Goal: Navigation & Orientation: Find specific page/section

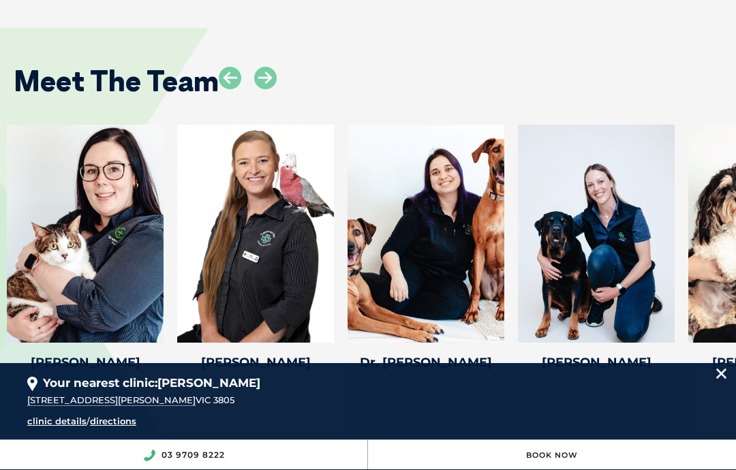
scroll to position [1976, 0]
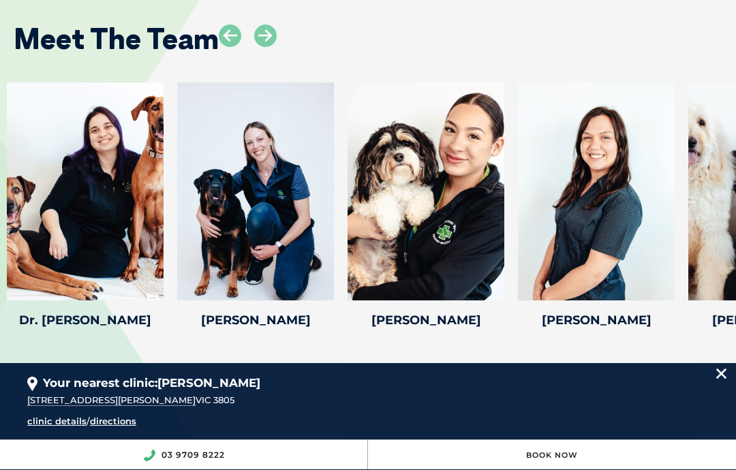
click at [264, 33] on icon at bounding box center [265, 36] width 22 height 22
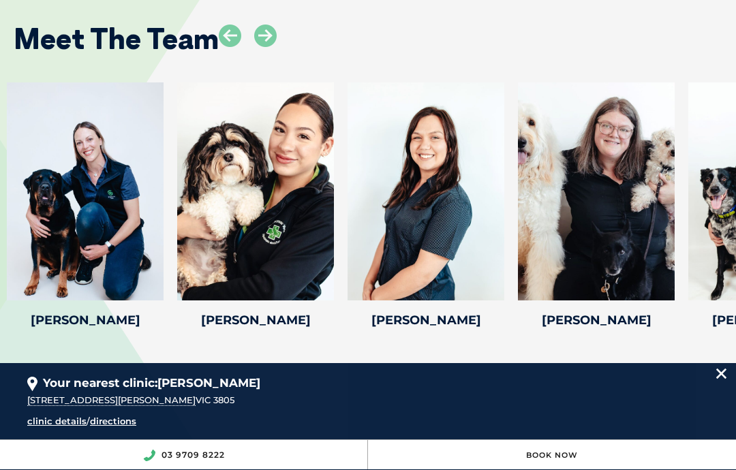
click at [275, 5] on div "Meet The Team" at bounding box center [368, 34] width 736 height 70
click at [271, 29] on icon at bounding box center [265, 36] width 22 height 22
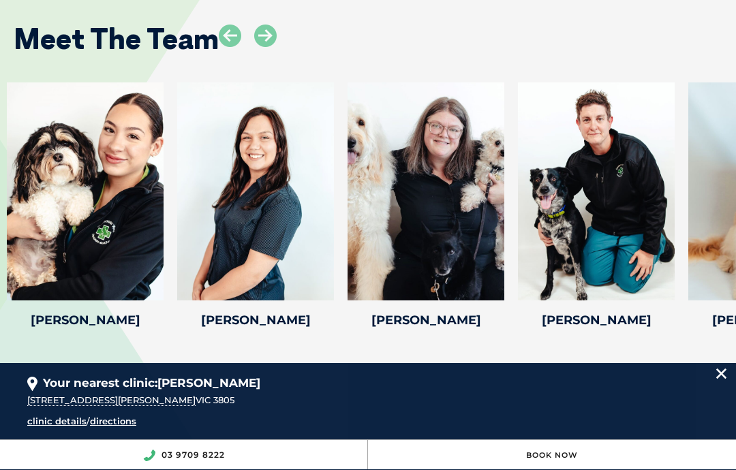
click at [263, 28] on icon at bounding box center [265, 36] width 22 height 22
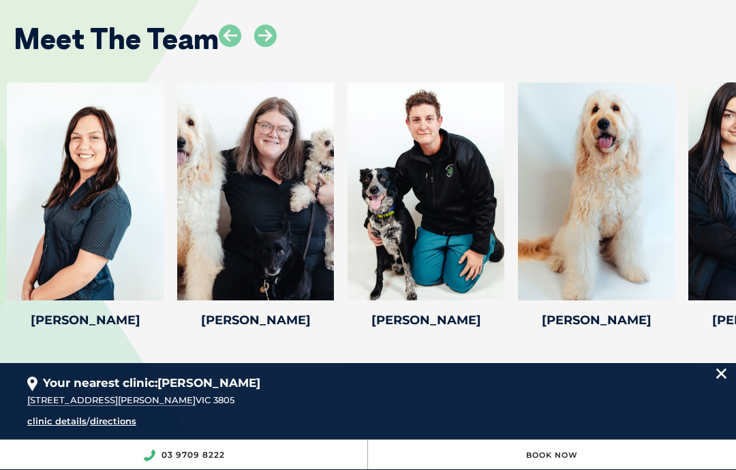
click at [268, 26] on icon at bounding box center [265, 36] width 22 height 22
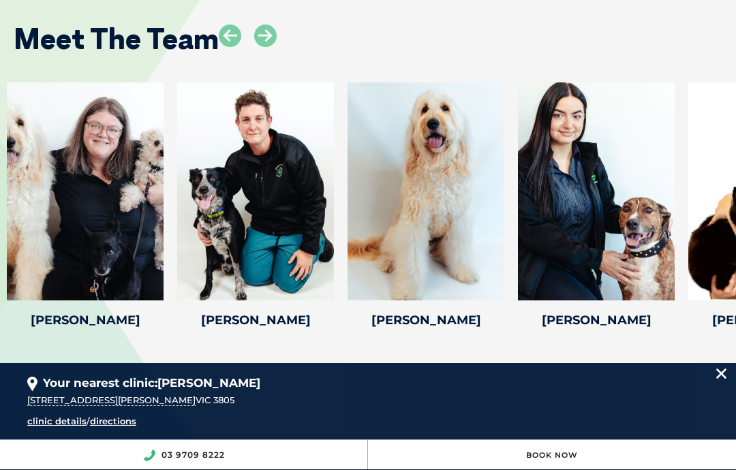
click at [269, 35] on icon at bounding box center [265, 36] width 22 height 22
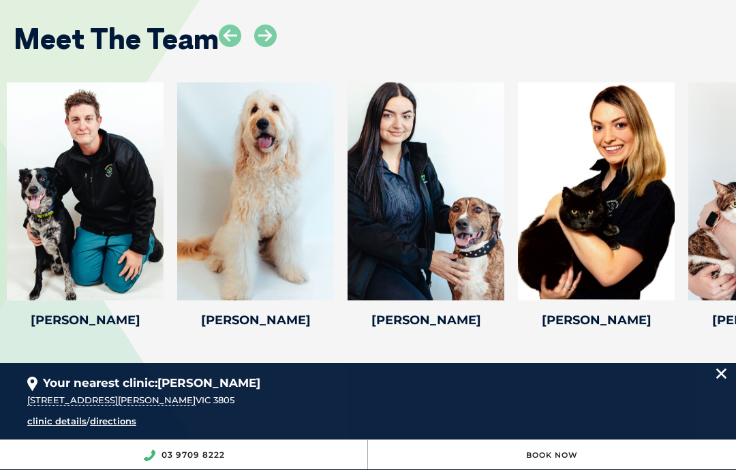
click at [268, 41] on icon at bounding box center [265, 36] width 22 height 22
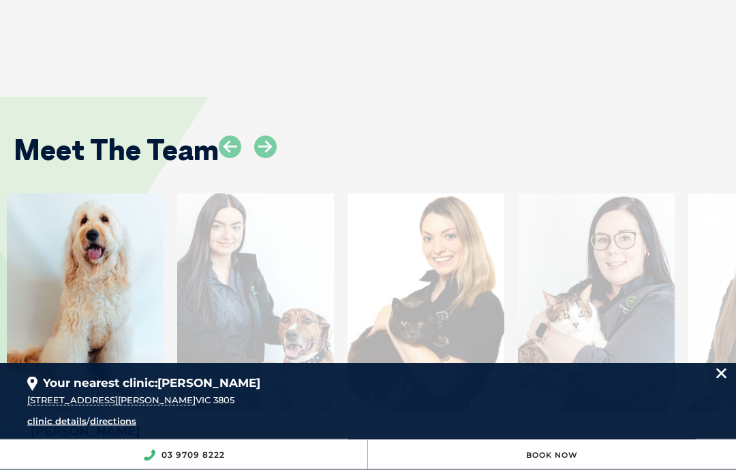
scroll to position [1880, 0]
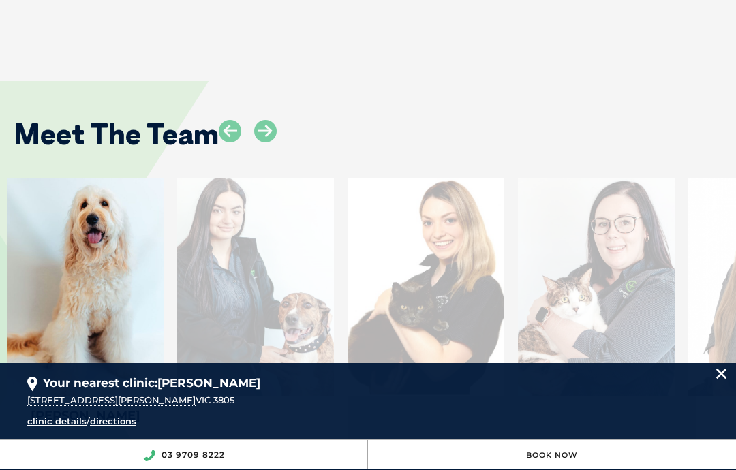
click at [266, 128] on icon at bounding box center [265, 131] width 22 height 22
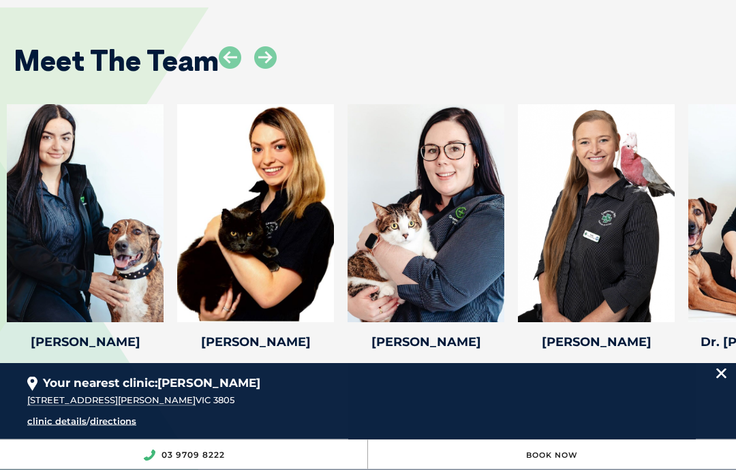
scroll to position [1954, 0]
click at [264, 53] on icon at bounding box center [265, 57] width 22 height 22
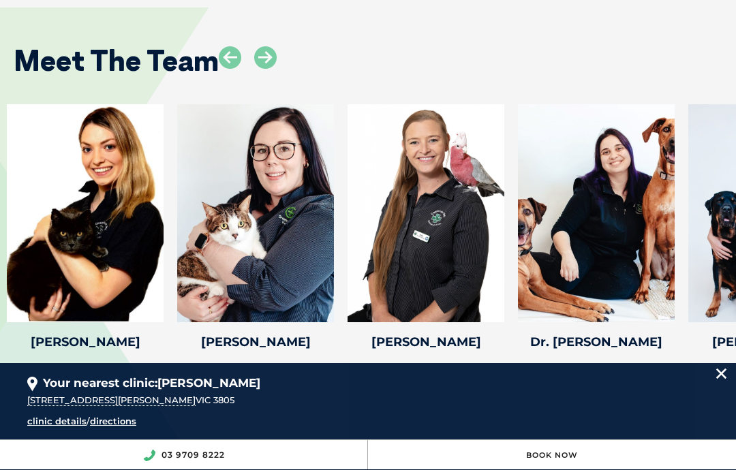
click at [267, 54] on icon at bounding box center [265, 57] width 22 height 22
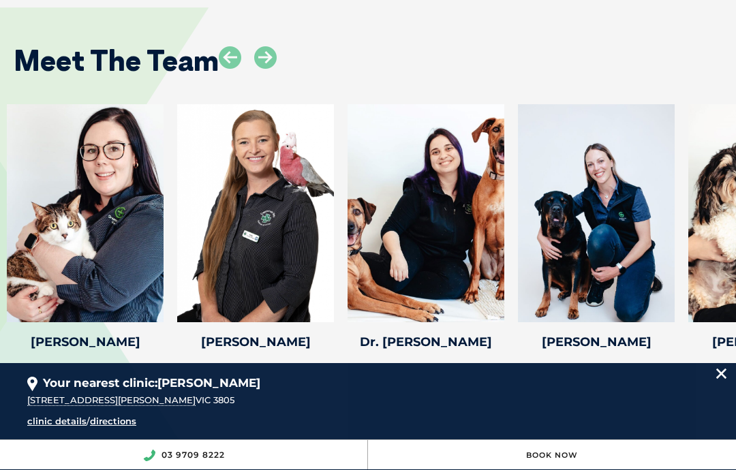
click at [273, 58] on icon at bounding box center [265, 57] width 22 height 22
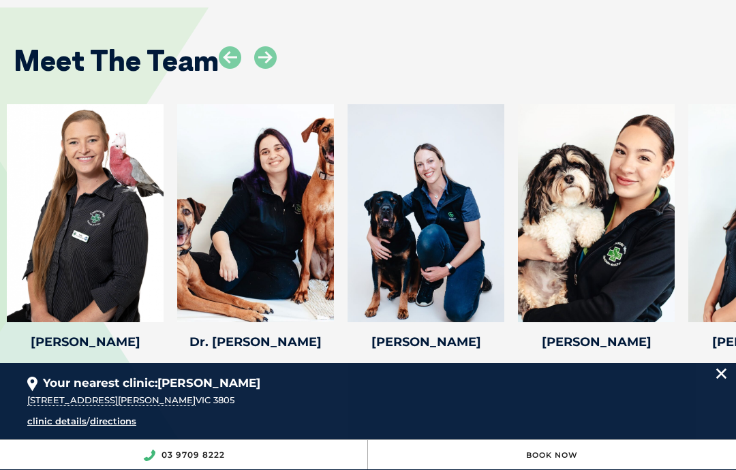
click at [268, 57] on icon at bounding box center [265, 57] width 22 height 22
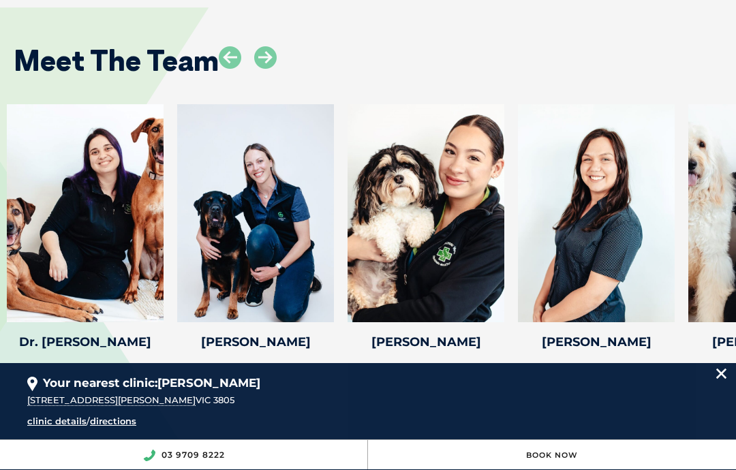
click at [269, 56] on icon at bounding box center [265, 57] width 22 height 22
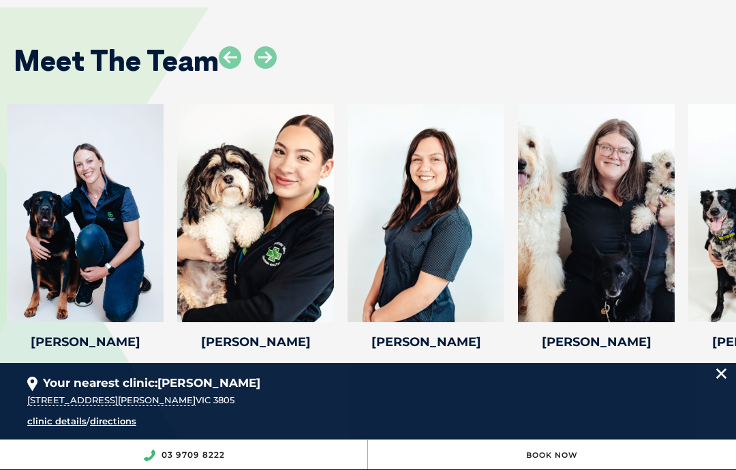
click at [268, 54] on icon at bounding box center [265, 57] width 22 height 22
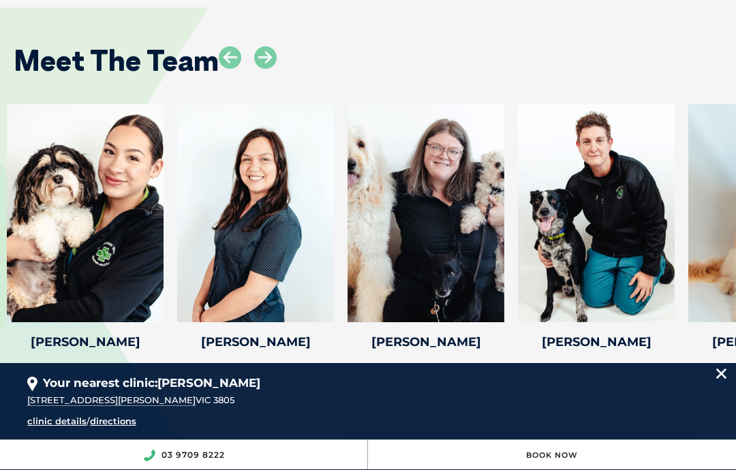
click at [265, 50] on icon at bounding box center [265, 57] width 22 height 22
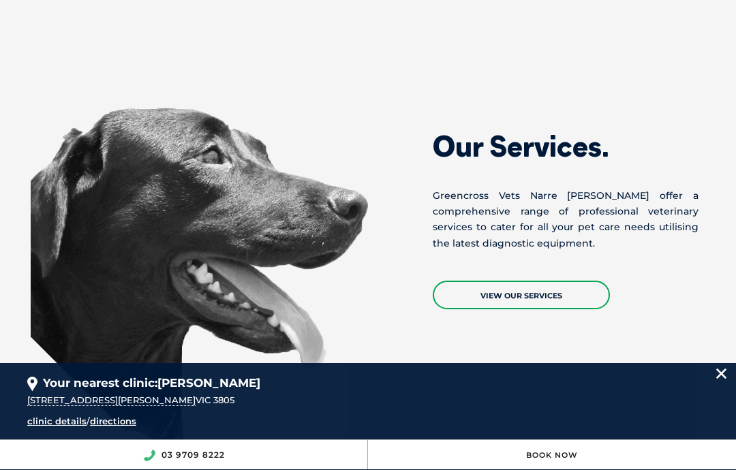
scroll to position [987, 0]
